Goal: Complete application form

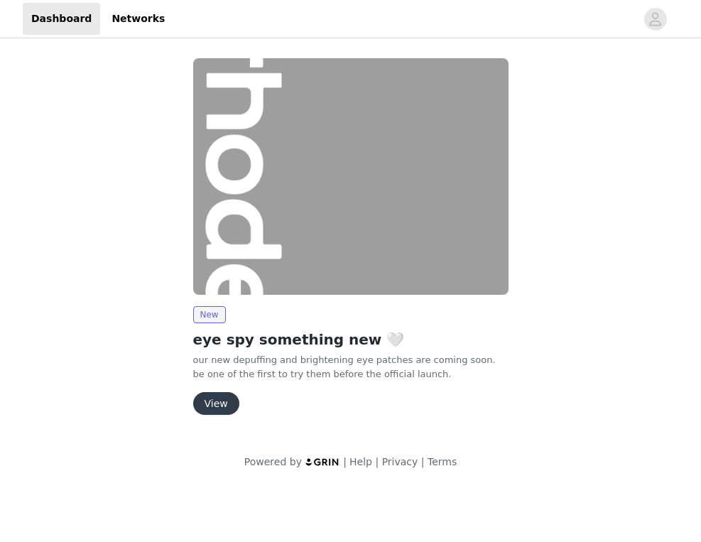
click at [225, 403] on button "View" at bounding box center [216, 403] width 46 height 23
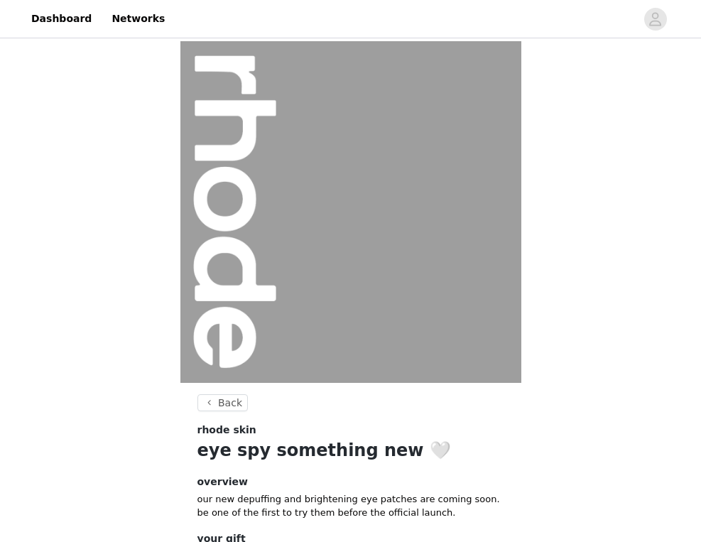
scroll to position [117, 0]
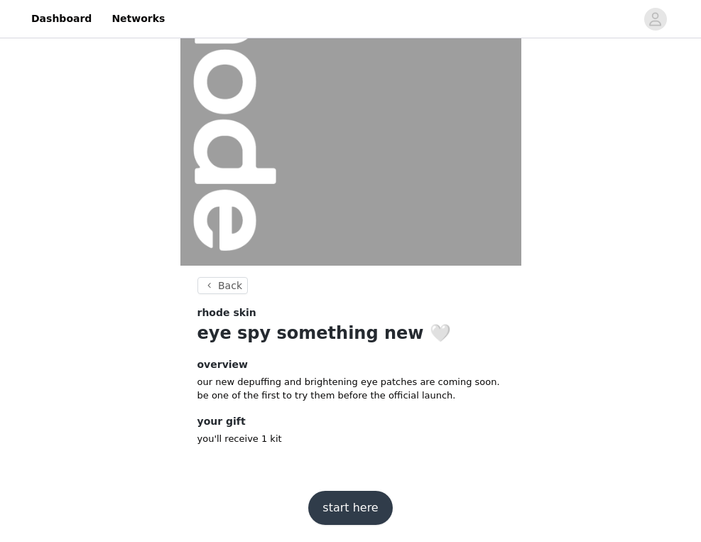
click at [342, 495] on button "start here" at bounding box center [350, 508] width 84 height 34
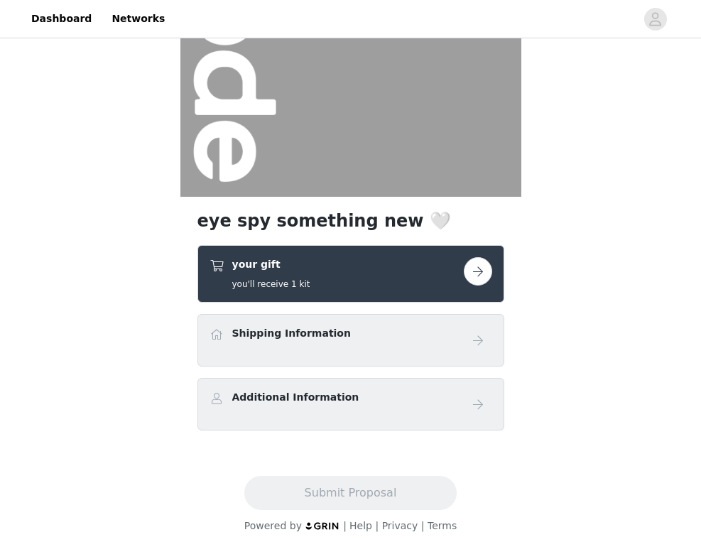
scroll to position [192, 0]
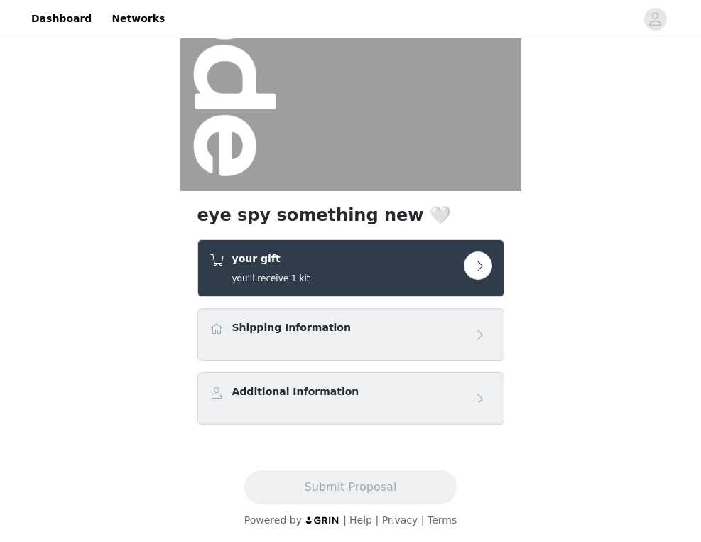
click at [428, 269] on div "your gift you'll receive 1 kit" at bounding box center [337, 268] width 254 height 33
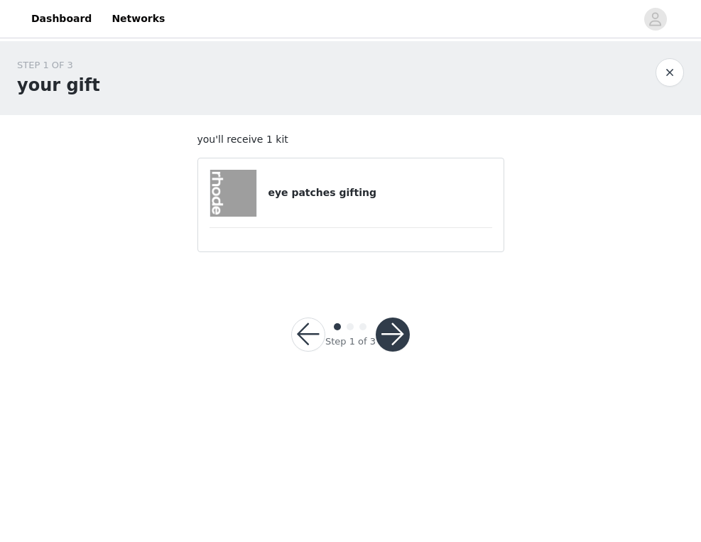
click at [396, 330] on button "button" at bounding box center [393, 335] width 34 height 34
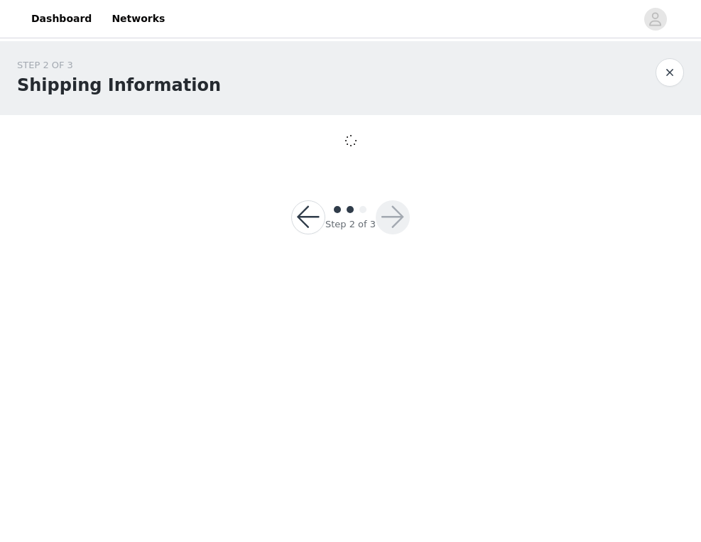
click at [313, 194] on div "Step 2 of 3" at bounding box center [350, 217] width 153 height 68
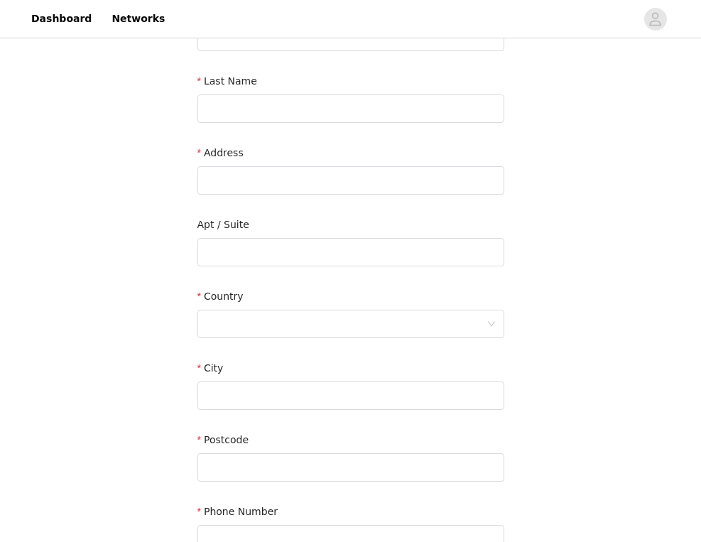
scroll to position [355, 0]
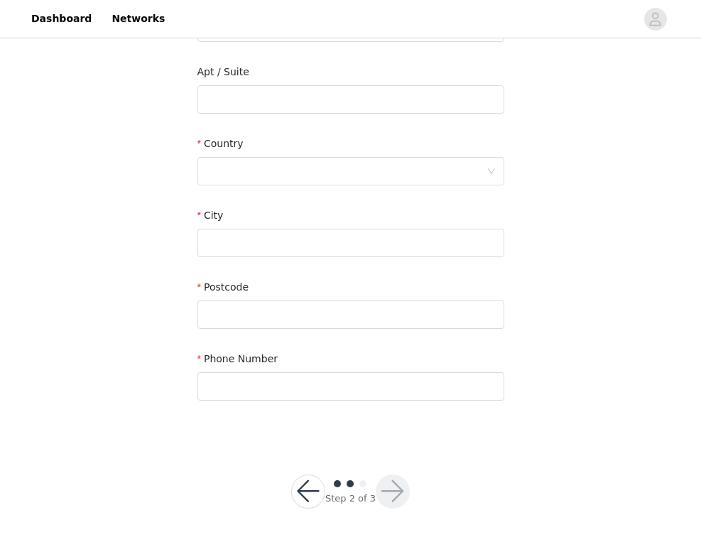
click at [321, 488] on button "button" at bounding box center [308, 492] width 34 height 34
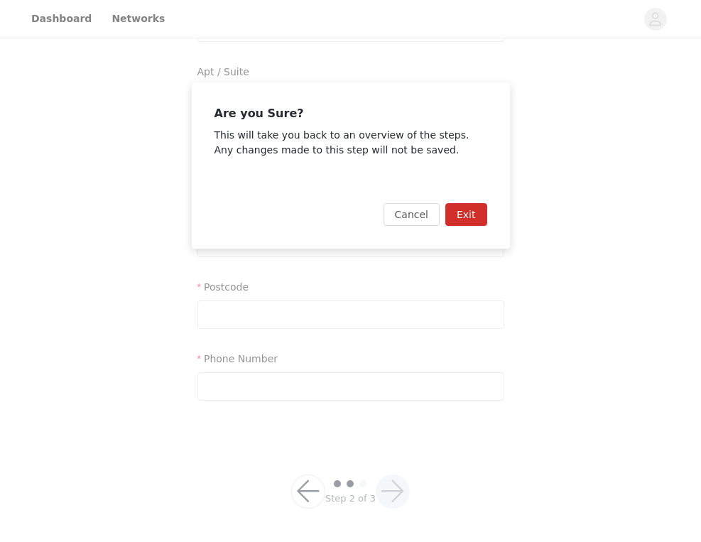
click at [458, 212] on button "Exit" at bounding box center [466, 214] width 42 height 23
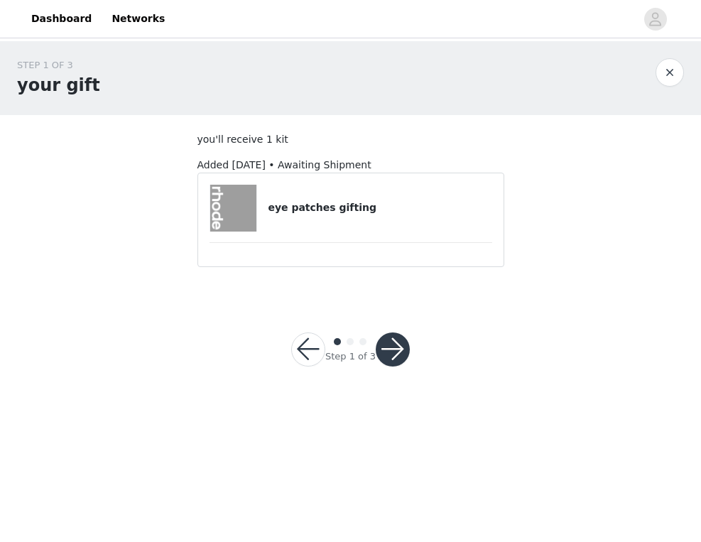
click at [352, 209] on h4 "eye patches gifting" at bounding box center [380, 207] width 224 height 15
click at [239, 195] on img at bounding box center [233, 208] width 47 height 47
click at [384, 352] on button "button" at bounding box center [393, 350] width 34 height 34
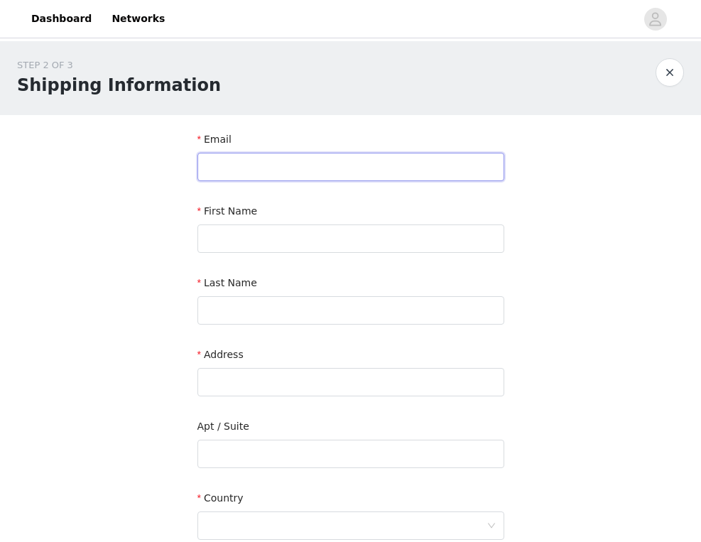
click at [284, 169] on input "text" at bounding box center [351, 167] width 307 height 28
type input "contactdiamondbuckley@gmail.com"
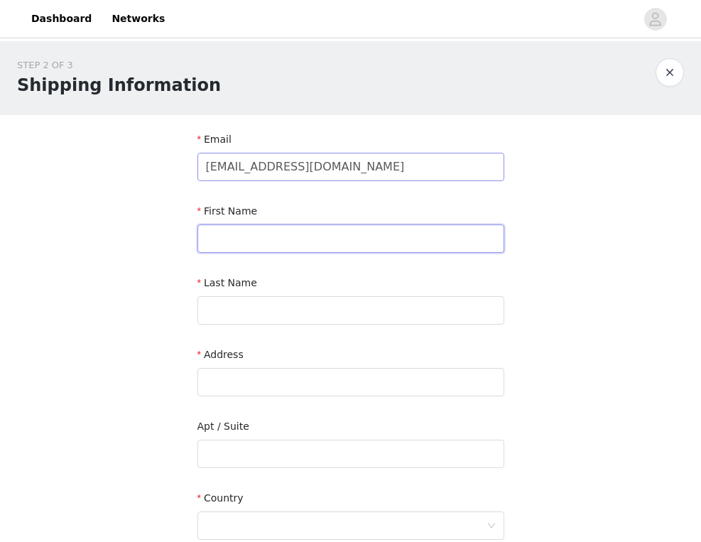
type input "Diamond"
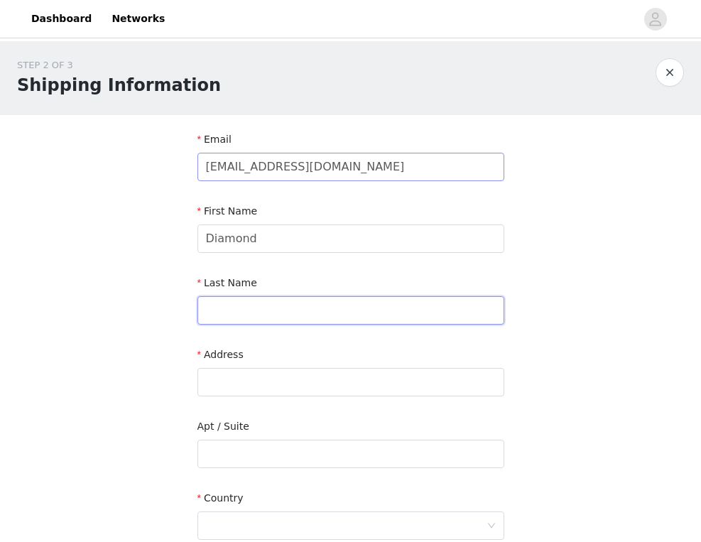
type input "Buckley"
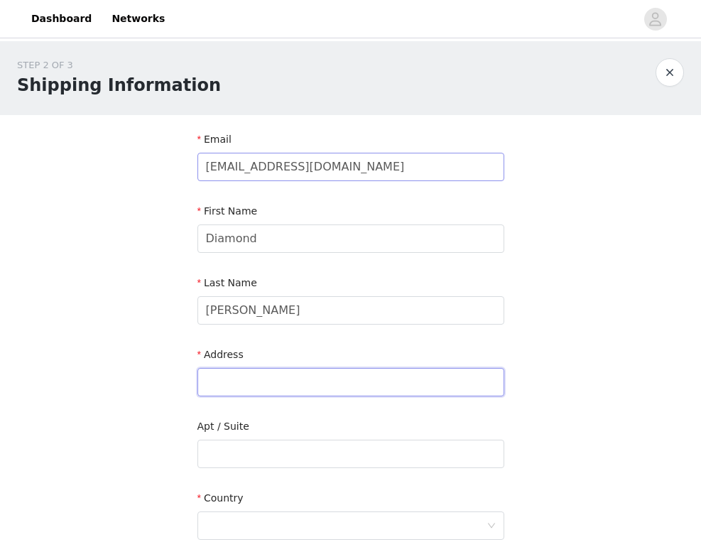
type input "1539 4th street"
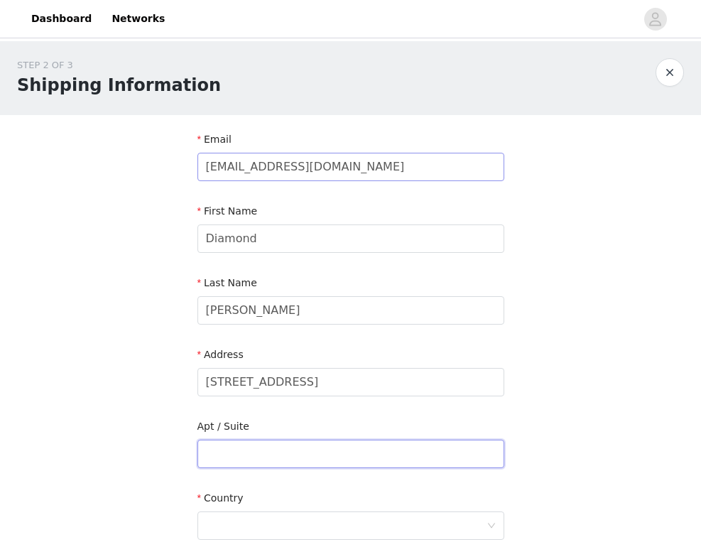
type input "apt 211"
type input "santa monica"
type input "90401"
type input "6186912184"
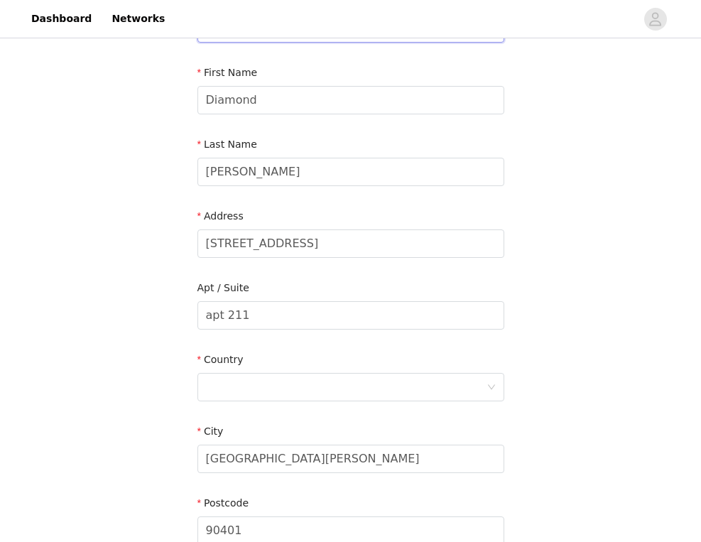
scroll to position [140, 0]
click at [236, 391] on div at bounding box center [346, 385] width 281 height 27
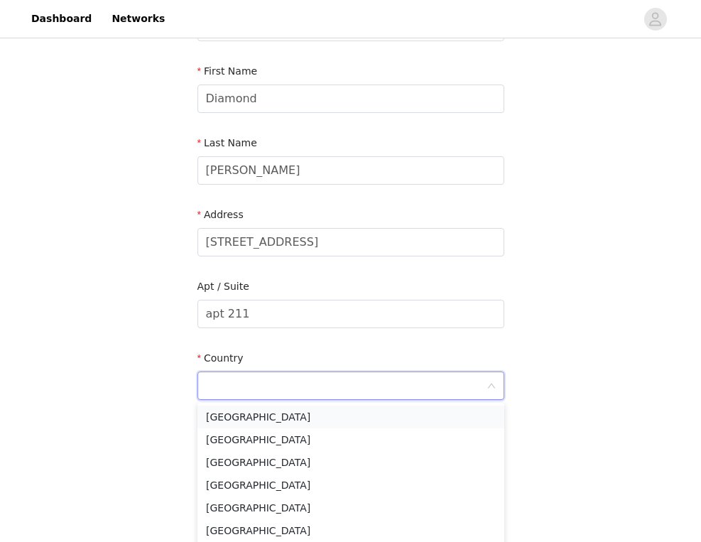
click at [243, 414] on li "United States" at bounding box center [351, 417] width 307 height 23
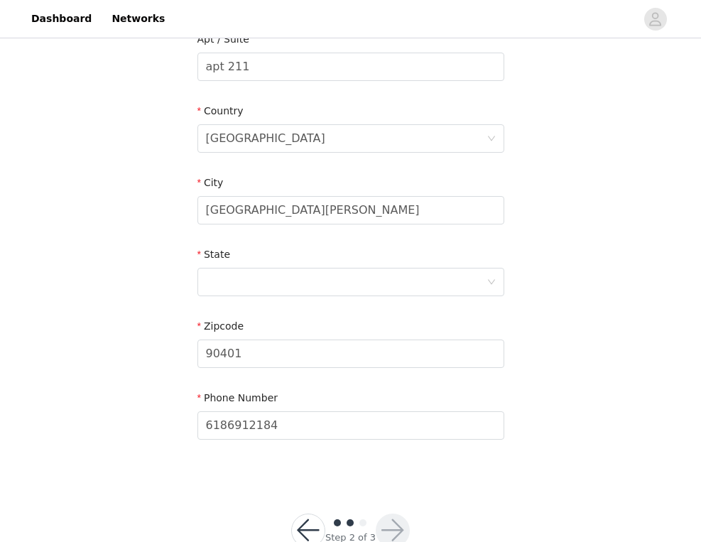
scroll to position [426, 0]
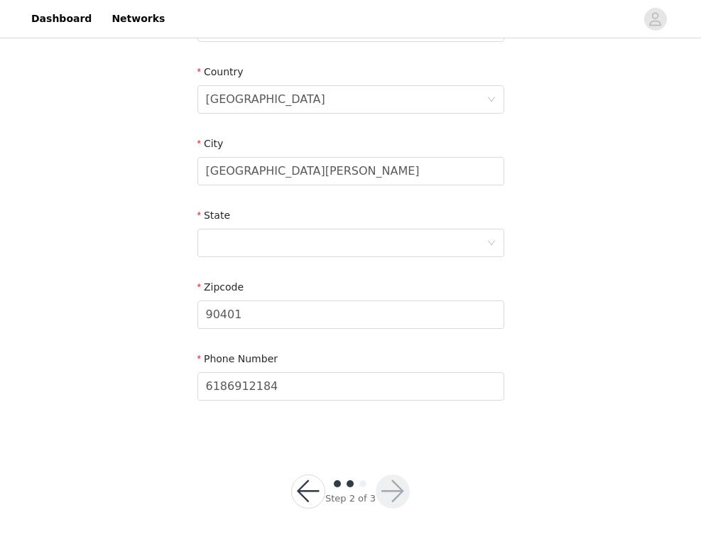
click at [242, 256] on div "State" at bounding box center [351, 235] width 307 height 55
click at [239, 243] on div at bounding box center [346, 242] width 281 height 27
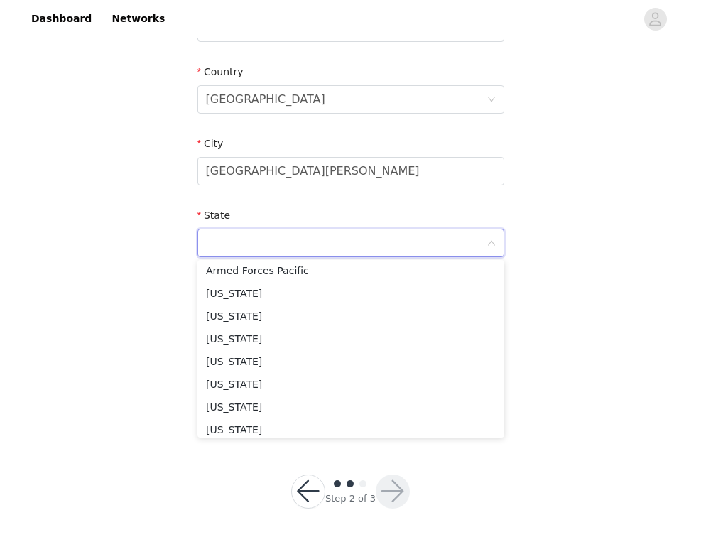
scroll to position [167, 0]
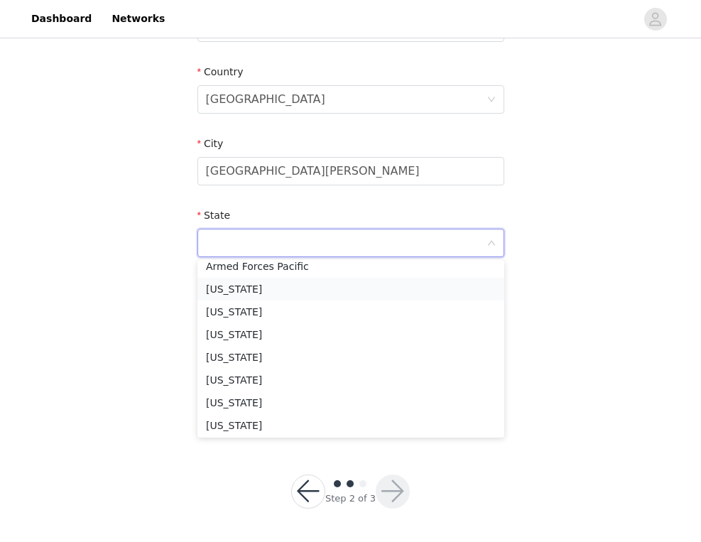
click at [234, 289] on li "California" at bounding box center [351, 289] width 307 height 23
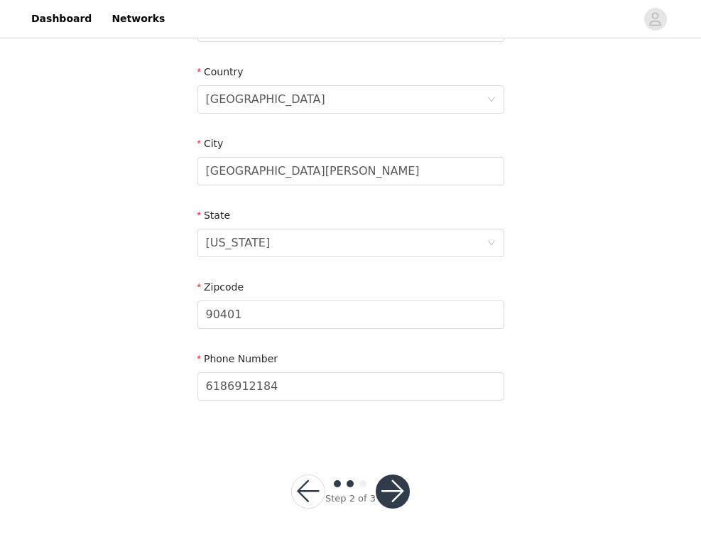
click at [393, 481] on button "button" at bounding box center [393, 492] width 34 height 34
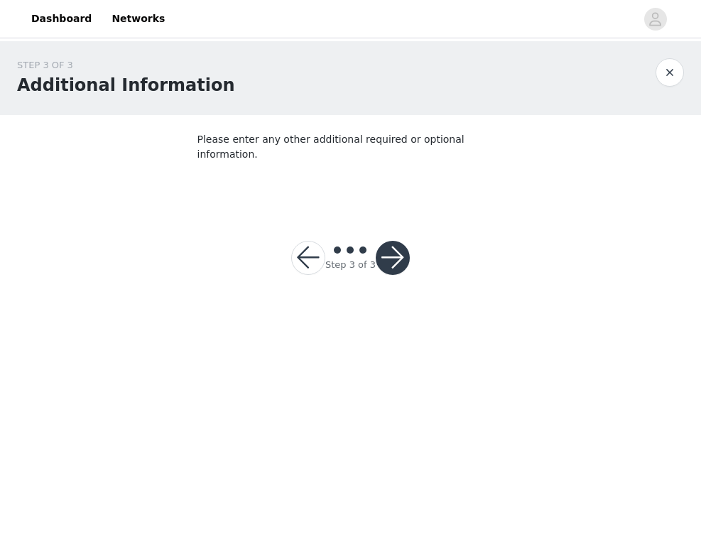
click at [615, 90] on div "STEP 3 OF 3 Additional Information" at bounding box center [336, 78] width 639 height 40
click at [390, 247] on button "button" at bounding box center [393, 258] width 34 height 34
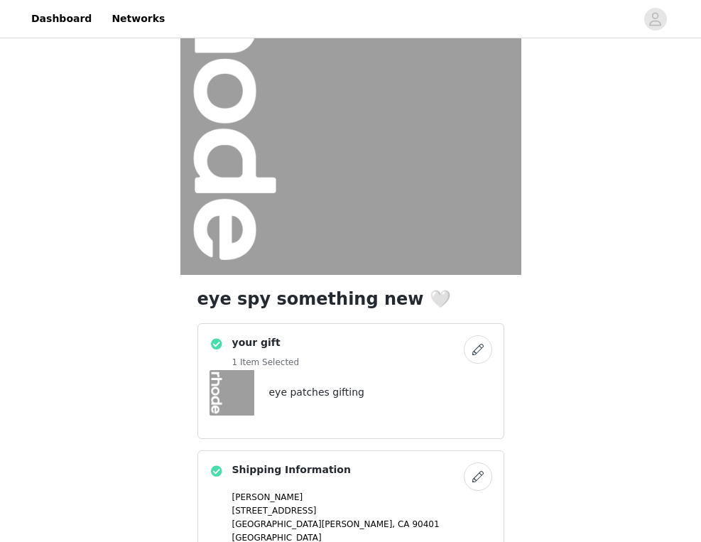
scroll to position [307, 0]
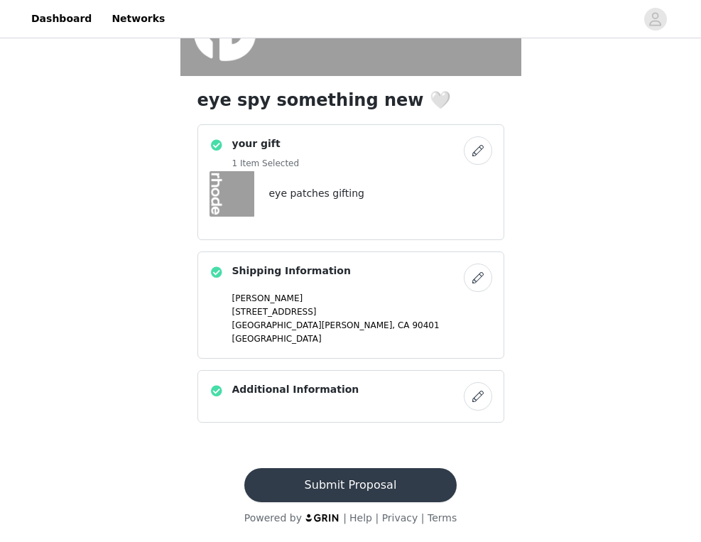
click at [360, 481] on button "Submit Proposal" at bounding box center [350, 485] width 212 height 34
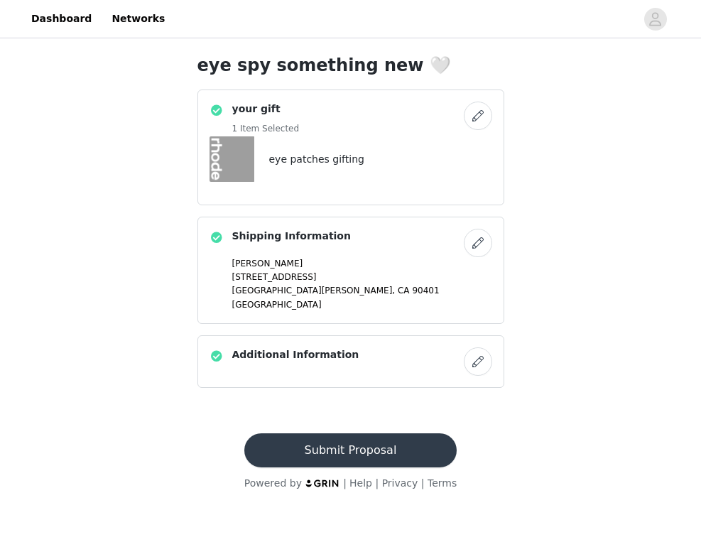
scroll to position [0, 0]
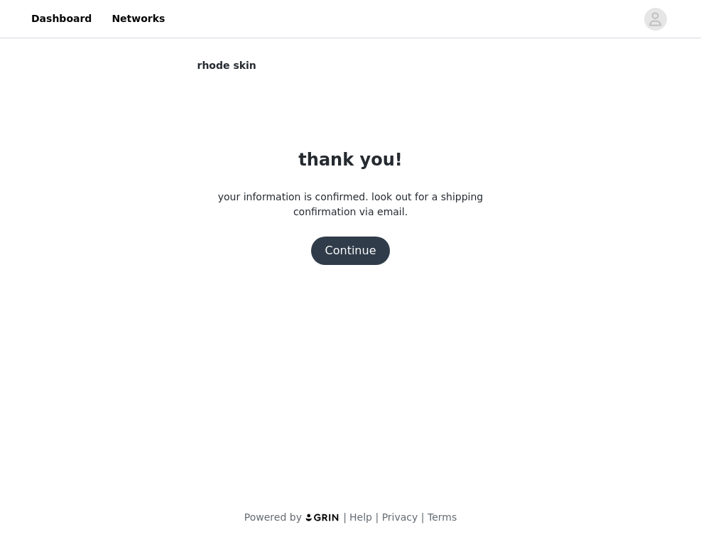
click at [357, 252] on button "Continue" at bounding box center [351, 251] width 80 height 28
